Goal: Information Seeking & Learning: Understand process/instructions

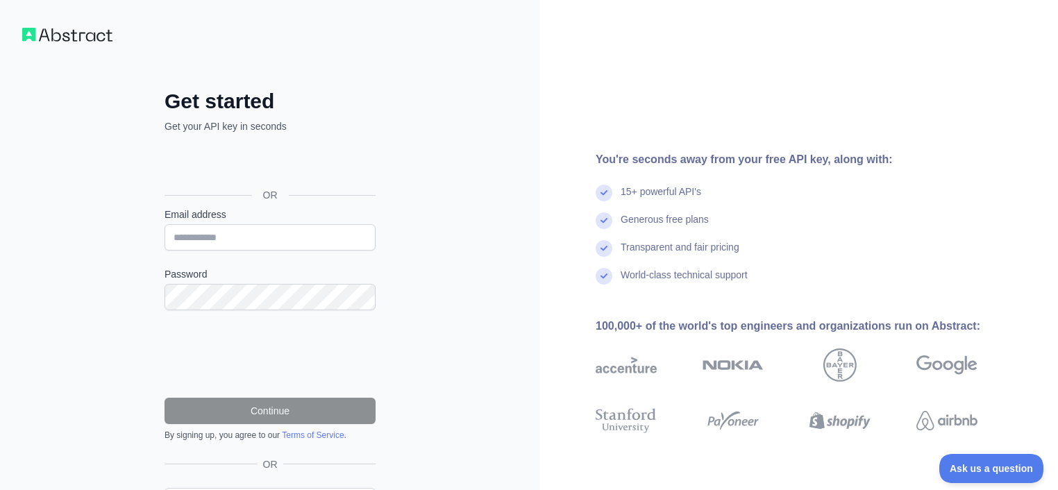
scroll to position [2, 0]
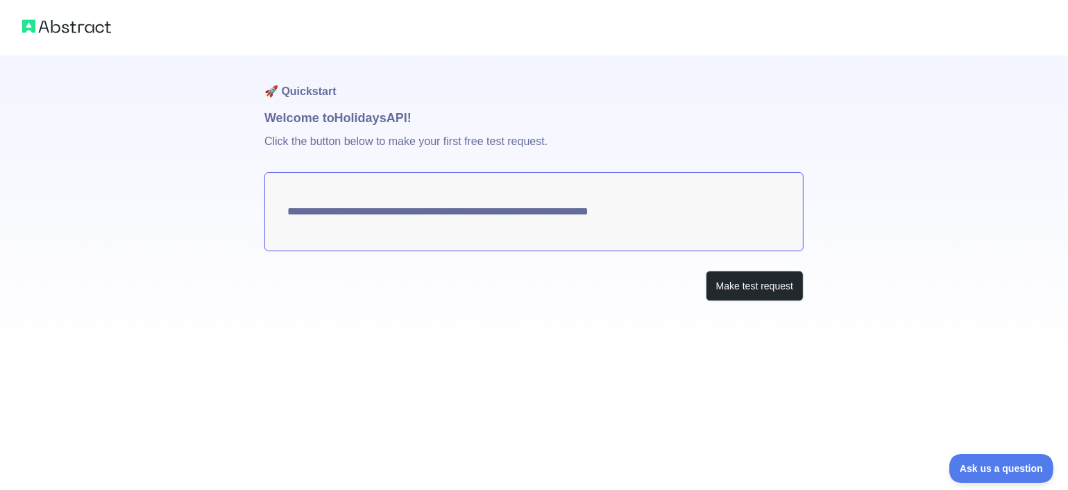
click at [511, 320] on div "**********" at bounding box center [533, 206] width 539 height 301
drag, startPoint x: 724, startPoint y: 219, endPoint x: 493, endPoint y: 205, distance: 231.6
click at [493, 205] on textarea "**********" at bounding box center [533, 211] width 539 height 79
click at [723, 288] on button "Make test request" at bounding box center [755, 286] width 98 height 31
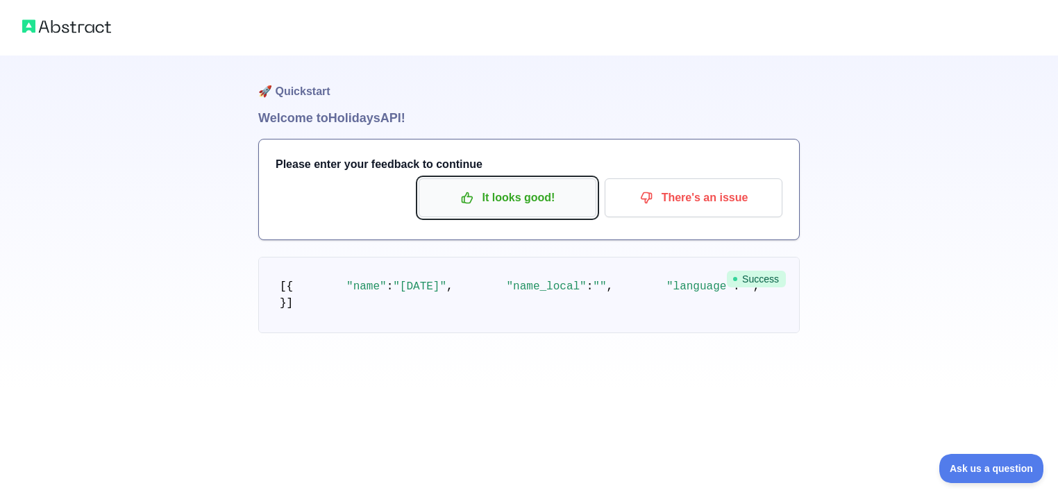
click at [500, 203] on p "It looks good!" at bounding box center [507, 198] width 157 height 24
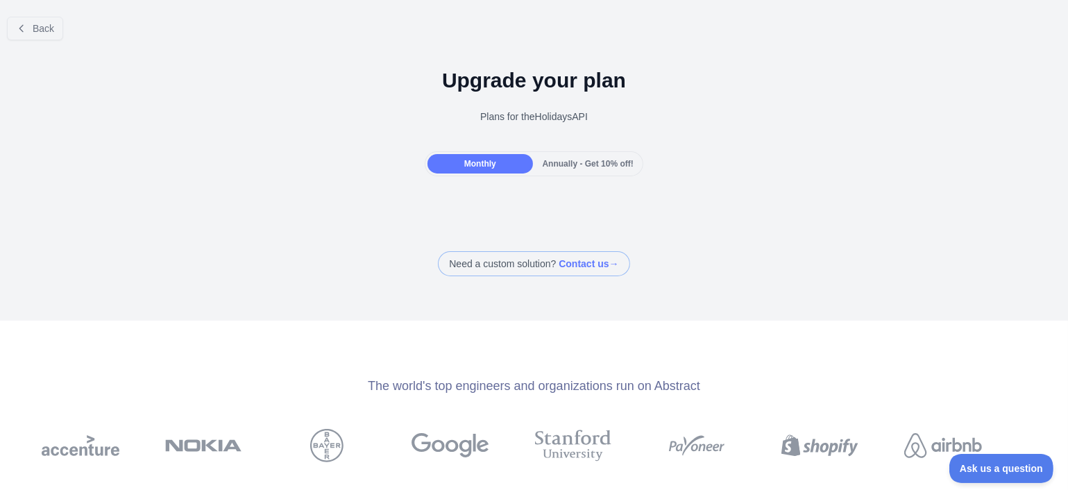
click at [469, 168] on span "Monthly" at bounding box center [480, 164] width 32 height 10
click at [24, 26] on icon at bounding box center [21, 28] width 11 height 11
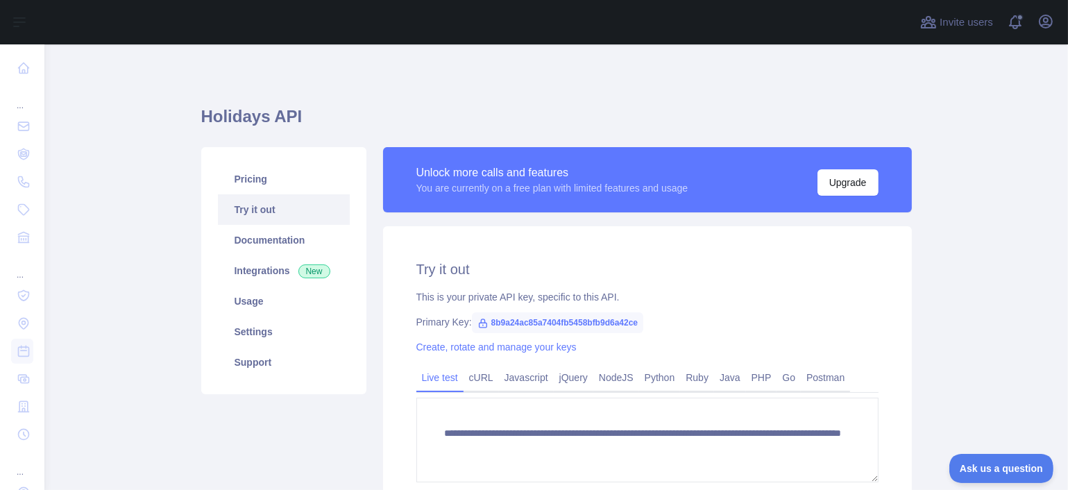
scroll to position [8, 0]
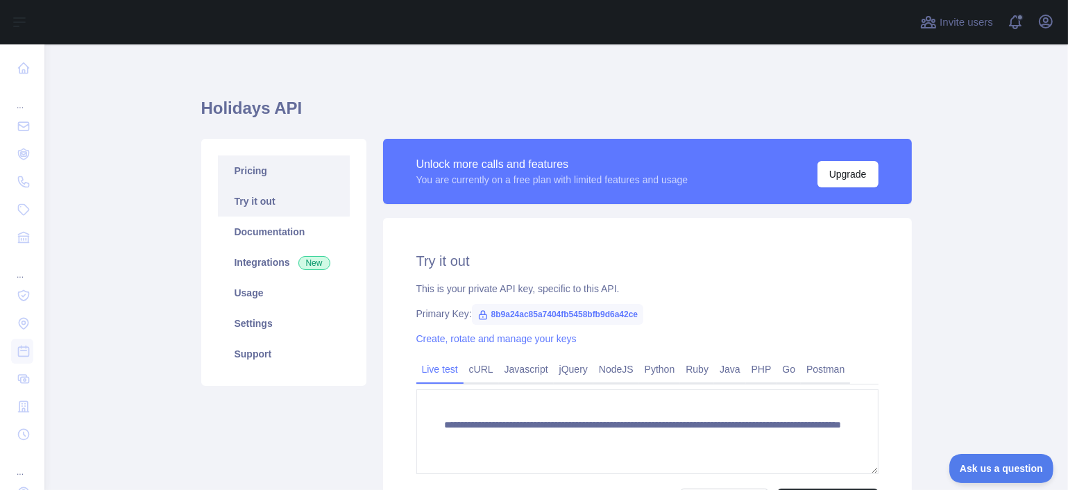
click at [262, 176] on link "Pricing" at bounding box center [284, 170] width 132 height 31
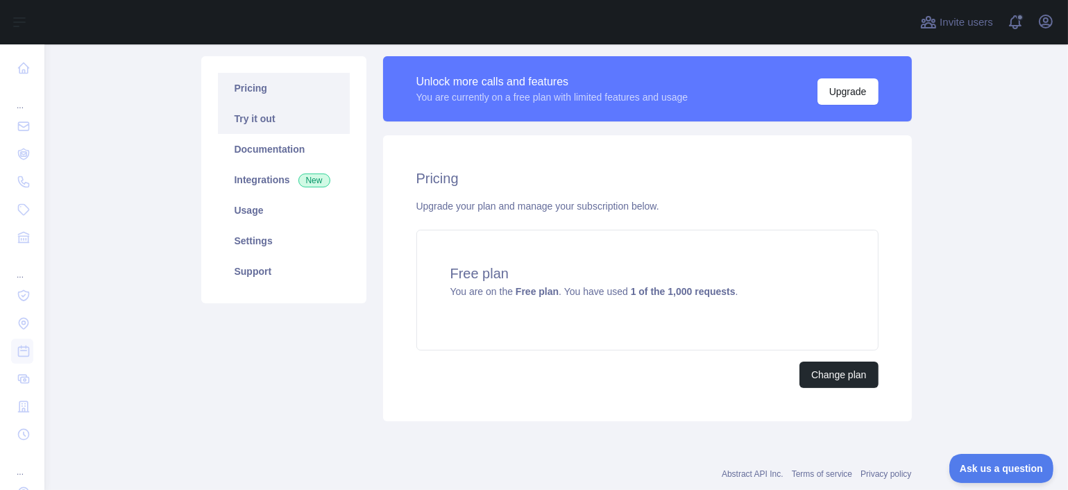
scroll to position [90, 0]
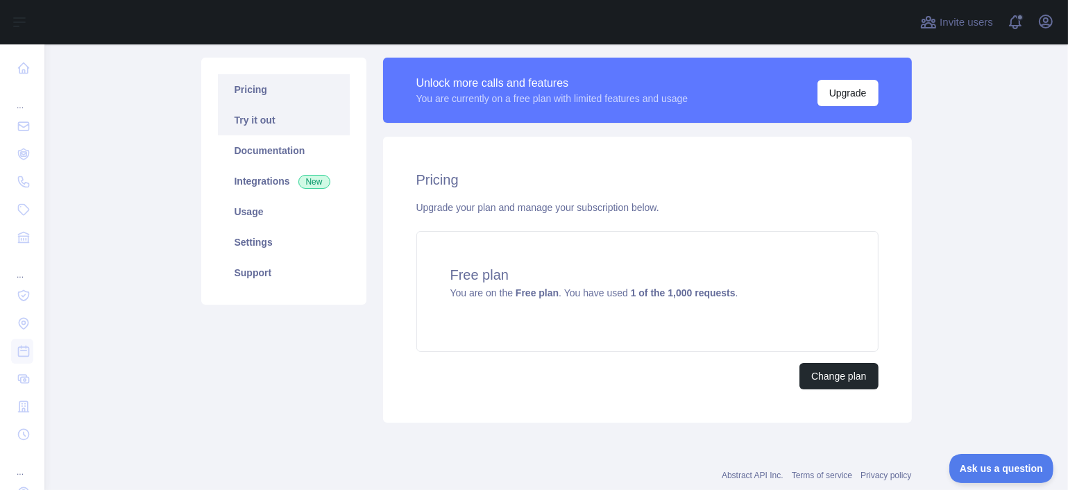
click at [243, 121] on link "Try it out" at bounding box center [284, 120] width 132 height 31
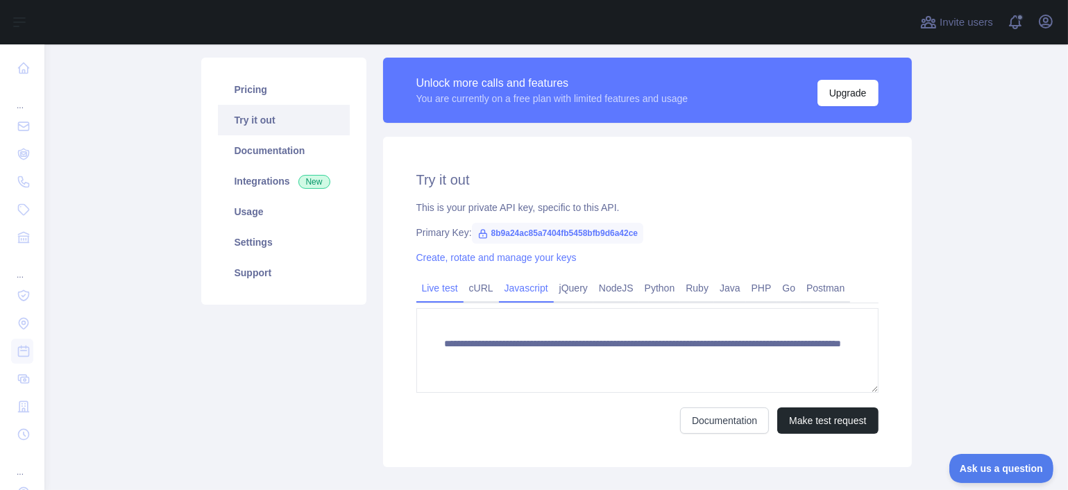
scroll to position [92, 0]
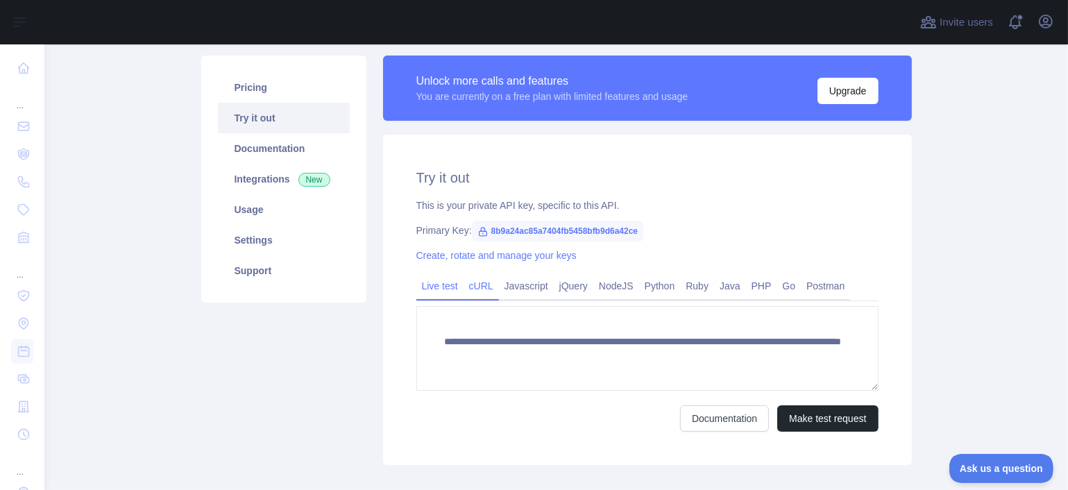
click at [471, 284] on link "cURL" at bounding box center [481, 286] width 35 height 22
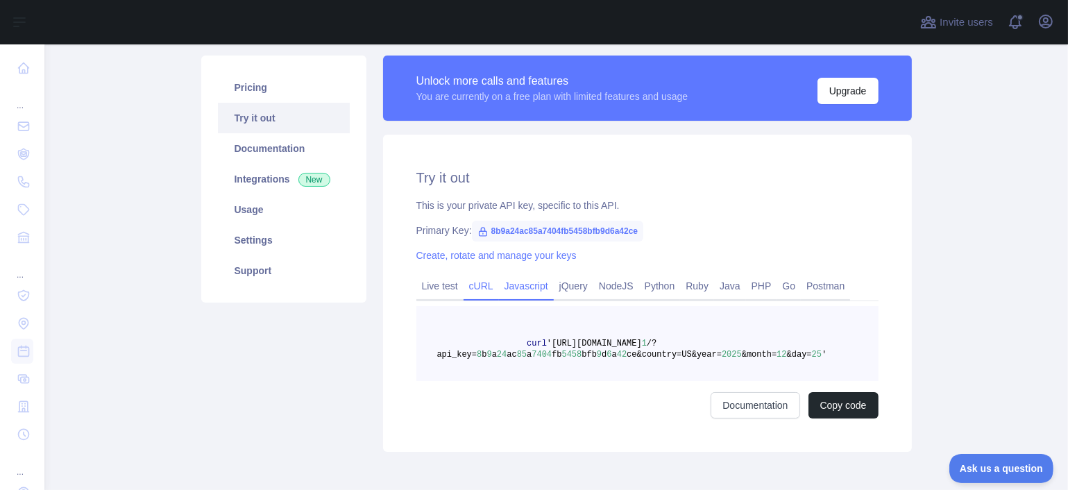
click at [499, 286] on link "Javascript" at bounding box center [526, 286] width 55 height 22
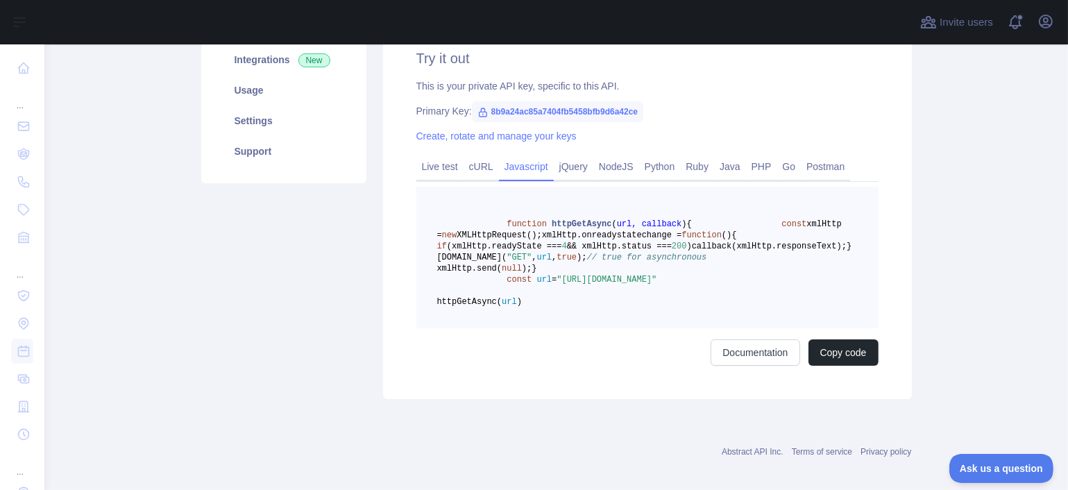
scroll to position [212, 0]
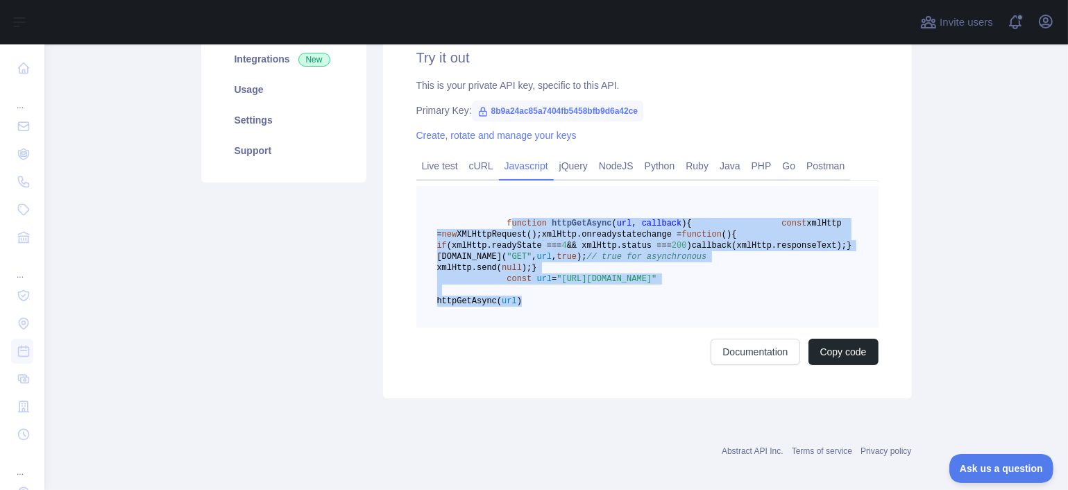
drag, startPoint x: 585, startPoint y: 373, endPoint x: 498, endPoint y: 229, distance: 167.9
click at [498, 229] on pre "function httpGetAsync ( url, callback ) { const xmlHttp = new XMLHttpRequest();…" at bounding box center [647, 257] width 462 height 142
copy code "unction httpGetAsync ( url, callback ) { const xmlHttp = new XMLHttpRequest(); …"
